Goal: Entertainment & Leisure: Consume media (video, audio)

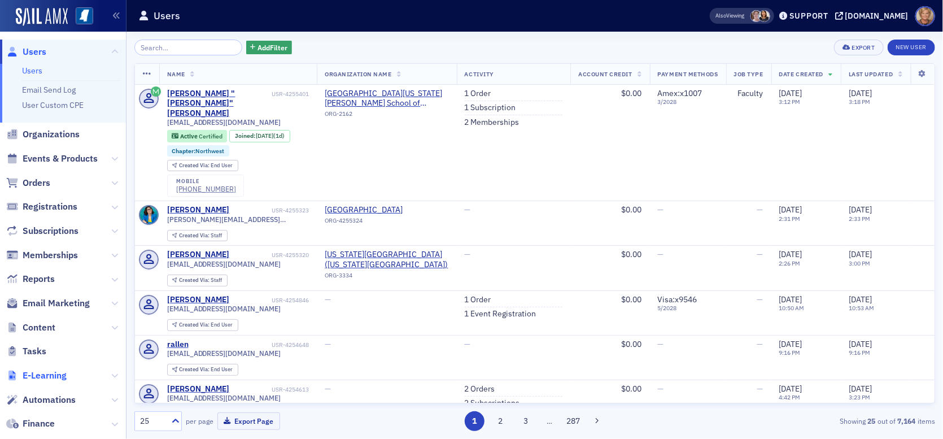
click at [54, 378] on span "E-Learning" at bounding box center [45, 375] width 44 height 12
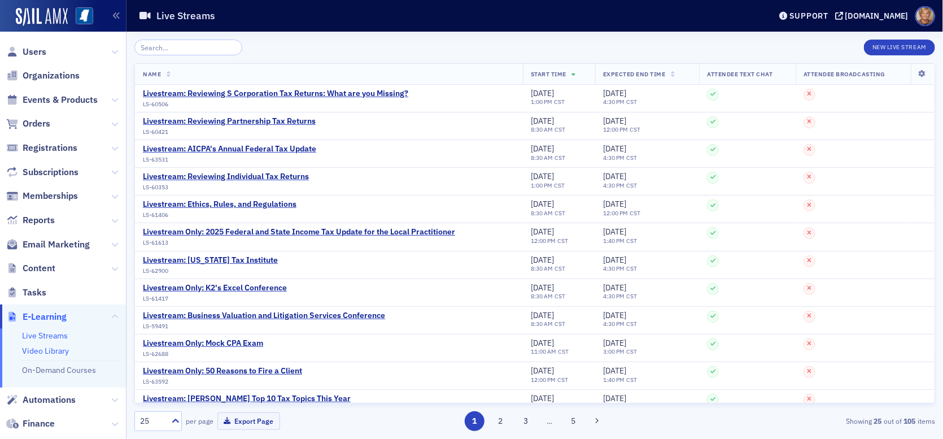
click at [63, 348] on link "Video Library" at bounding box center [45, 351] width 47 height 10
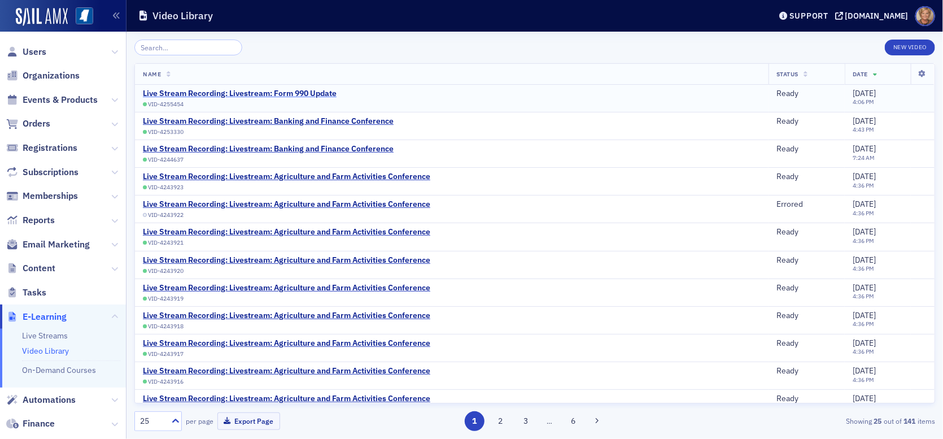
click at [170, 93] on div "Live Stream Recording: Livestream: Form 990 Update" at bounding box center [240, 94] width 194 height 10
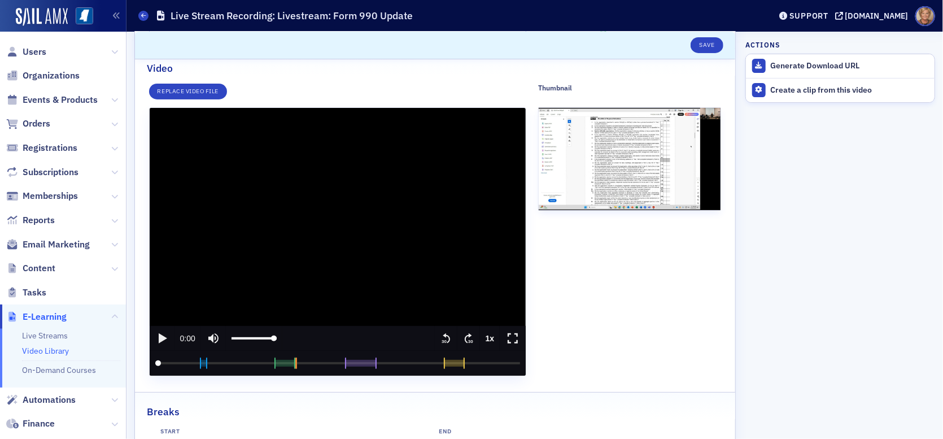
scroll to position [113, 0]
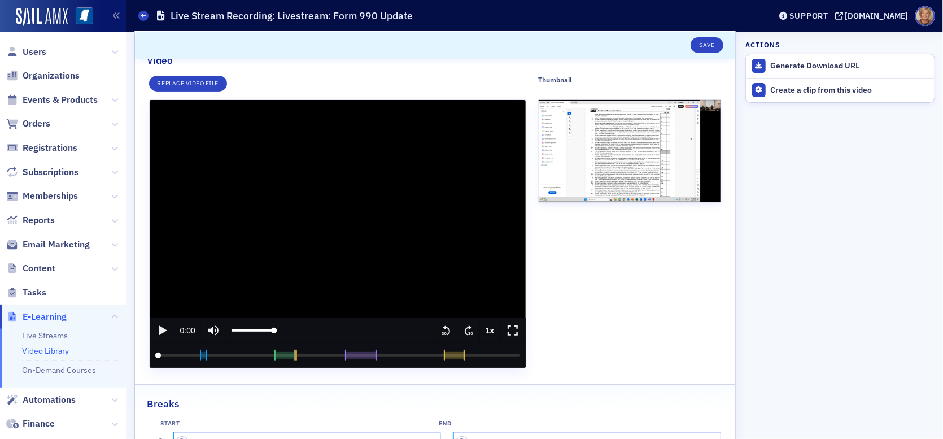
click at [162, 328] on icon "play" at bounding box center [163, 330] width 8 height 10
type input "39.4730159999285"
type input "98.5830745341615"
type input "39.4935159999285"
type input "99"
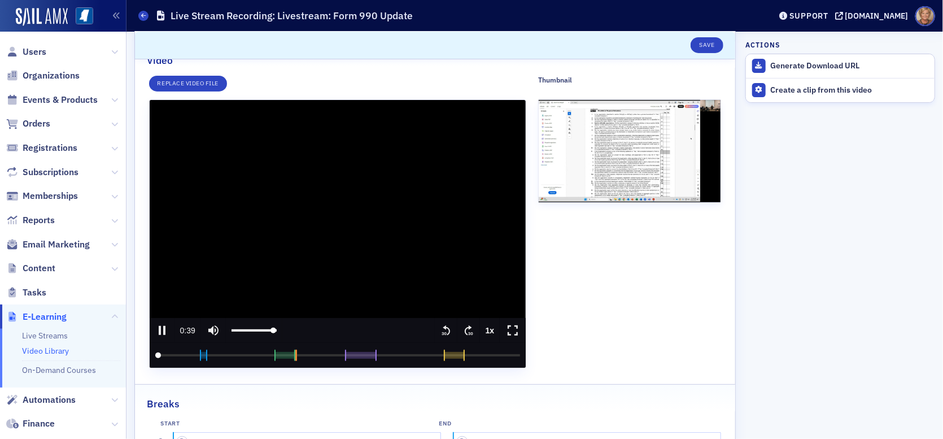
type input "39.5729479999523"
type input "99.8253105590062"
type input "39.5920479999762"
type input "100"
drag, startPoint x: 273, startPoint y: 332, endPoint x: 279, endPoint y: 345, distance: 14.9
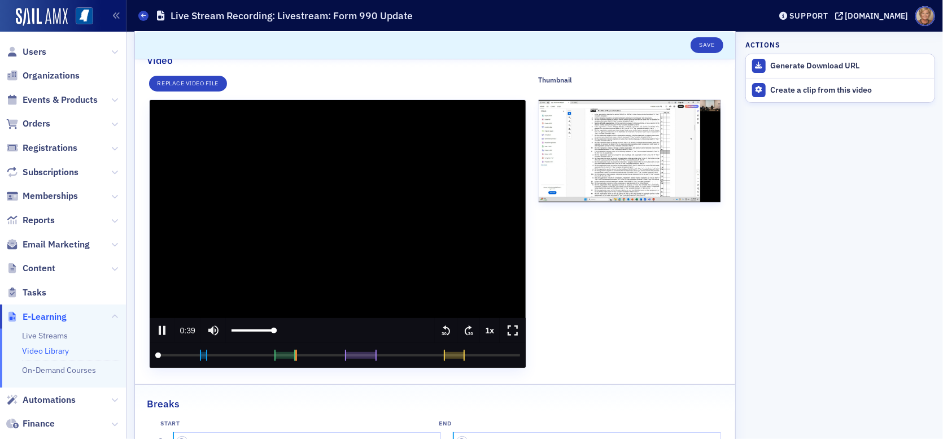
click at [277, 326] on input "volume" at bounding box center [254, 330] width 45 height 25
type input "40.7562049999762"
type input "98.5830745341615"
type input "40.7759049999046"
type input "99.8253105590062"
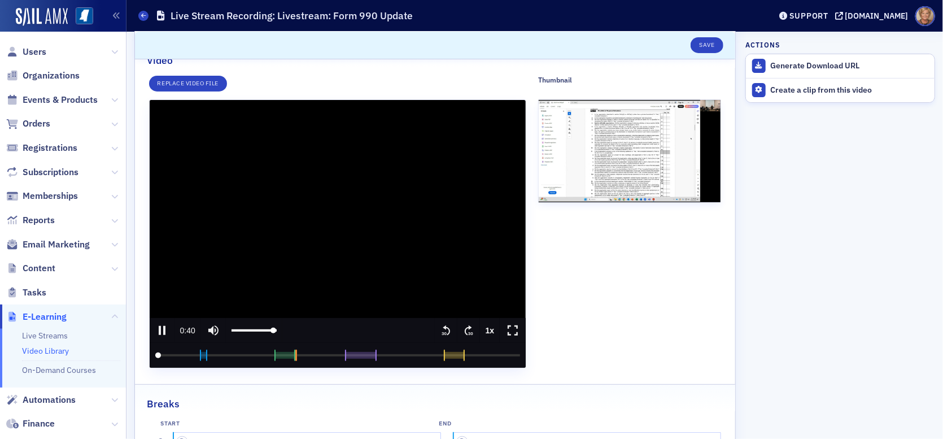
type input "40.7931049999523"
type input "100"
drag, startPoint x: 271, startPoint y: 331, endPoint x: 303, endPoint y: 332, distance: 31.7
click at [277, 332] on input "volume" at bounding box center [254, 330] width 45 height 25
drag, startPoint x: 275, startPoint y: 330, endPoint x: 330, endPoint y: 327, distance: 55.4
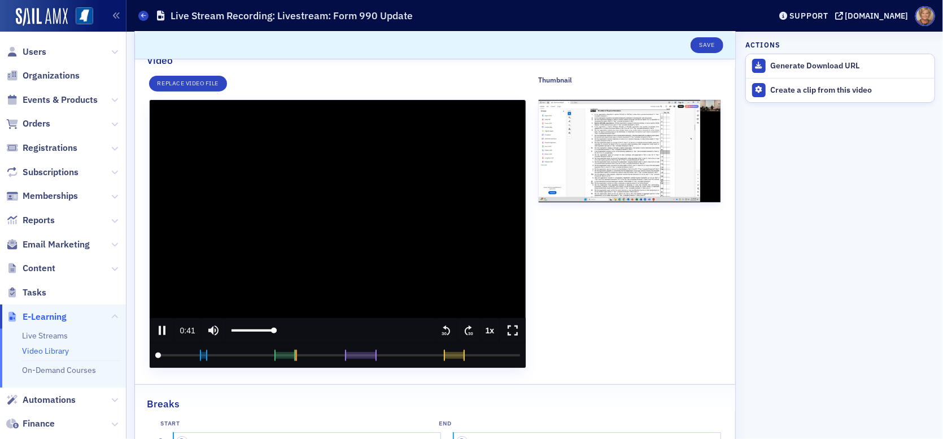
click at [277, 327] on input "volume" at bounding box center [254, 330] width 45 height 25
click at [468, 332] on text "30" at bounding box center [470, 333] width 5 height 5
click at [162, 356] on input "seek" at bounding box center [337, 355] width 365 height 25
type input "360.381952"
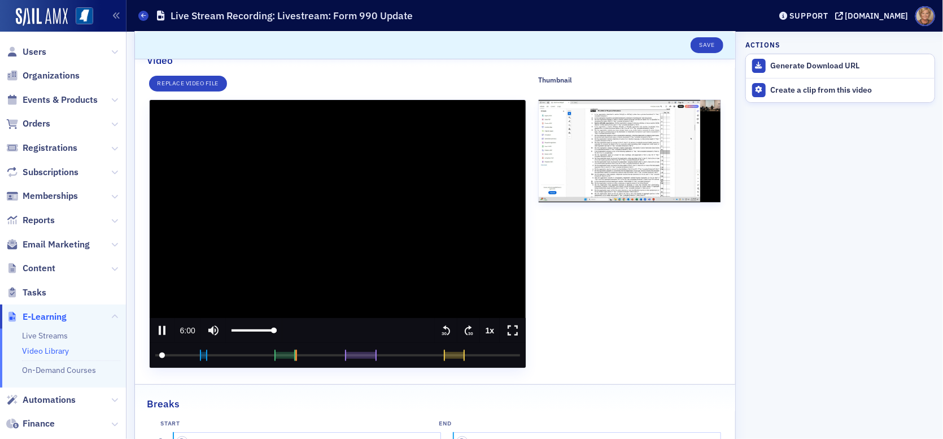
type input "99.8253105590062"
type input "360.388351999976"
type input "100"
drag, startPoint x: 273, startPoint y: 329, endPoint x: 287, endPoint y: 330, distance: 13.6
click at [277, 330] on input "volume" at bounding box center [254, 330] width 45 height 25
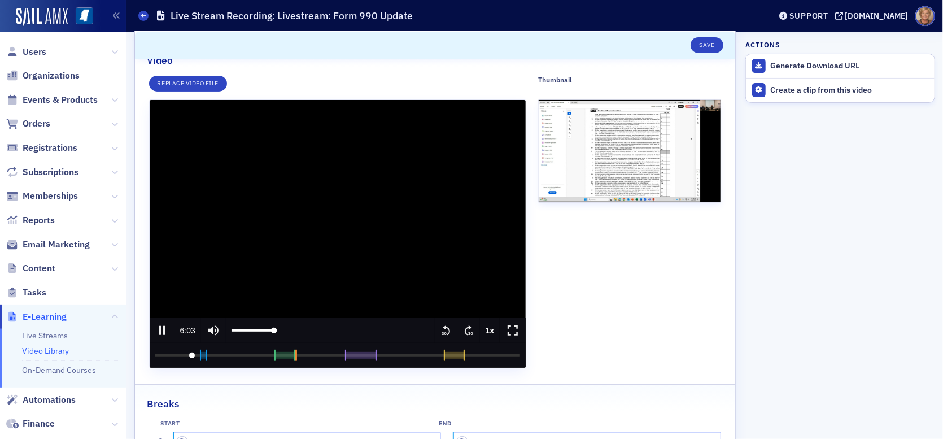
drag, startPoint x: 162, startPoint y: 354, endPoint x: 191, endPoint y: 356, distance: 29.4
click at [191, 356] on input "seek" at bounding box center [337, 355] width 365 height 25
click at [279, 327] on input "volume" at bounding box center [258, 330] width 45 height 25
click at [278, 358] on input "seek" at bounding box center [337, 355] width 365 height 25
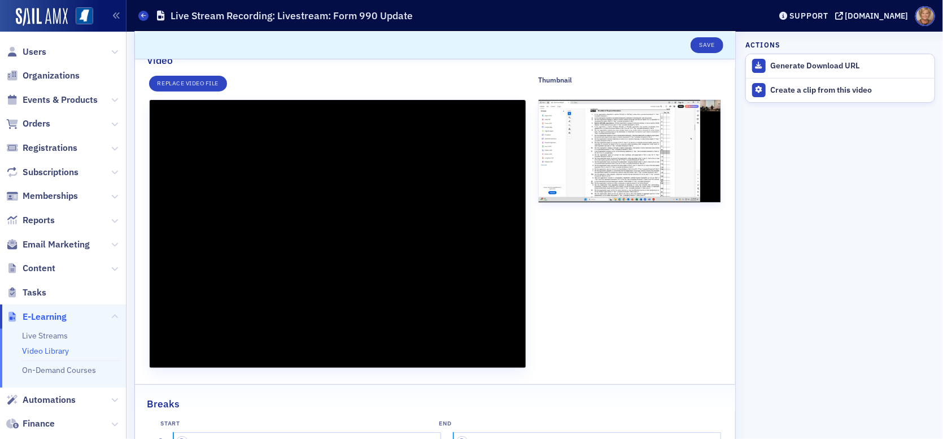
type input "10648.359003"
